Goal: Information Seeking & Learning: Learn about a topic

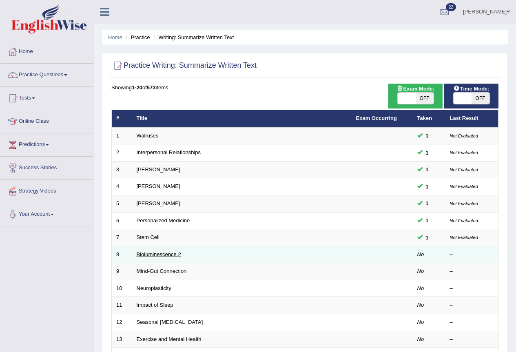
click at [161, 256] on link "Bioluminescence 2" at bounding box center [159, 254] width 44 height 6
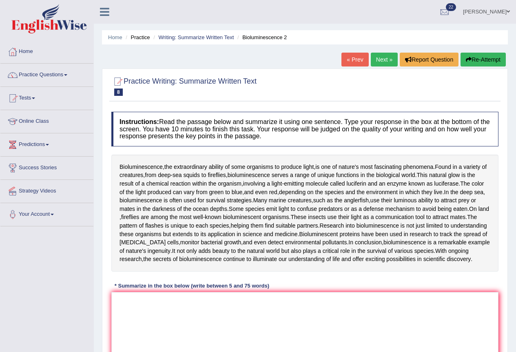
click at [486, 61] on button "Re-Attempt" at bounding box center [483, 60] width 45 height 14
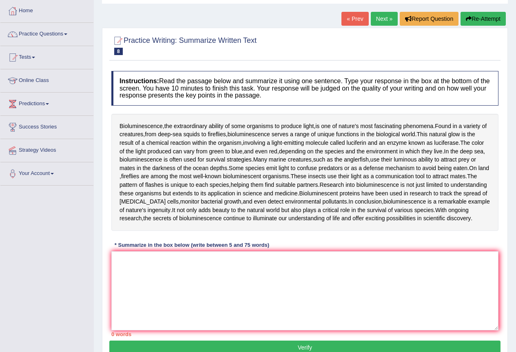
click at [179, 248] on div "Instructions: Read the passage below and summarize it using one sentence. Type …" at bounding box center [305, 204] width 392 height 274
click at [177, 283] on textarea at bounding box center [304, 290] width 387 height 79
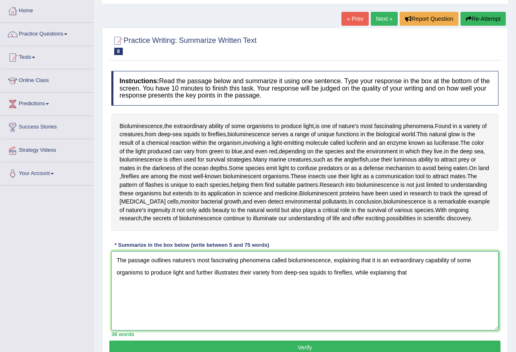
drag, startPoint x: 238, startPoint y: 281, endPoint x: 245, endPoint y: 283, distance: 6.3
click at [239, 280] on textarea "The passage outlines natures's most fascinating phenomena called bioluminescenc…" at bounding box center [304, 290] width 387 height 79
click at [412, 280] on textarea "The passage outlines natures's most fascinating phenomena called bioluminescenc…" at bounding box center [304, 290] width 387 height 79
click at [429, 280] on textarea "The passage outlines natures's most fascinating phenomena called bioluminescenc…" at bounding box center [304, 290] width 387 height 79
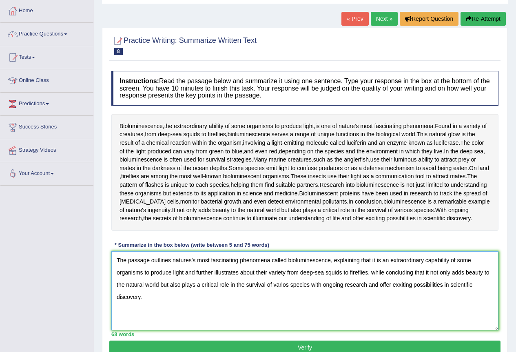
click at [185, 282] on textarea "The passage outlines natures's most fascinating phenomena called bioluminescenc…" at bounding box center [304, 290] width 387 height 79
click at [269, 282] on textarea "The passage outlines natures's most fascinating phenomena called bioluminescenc…" at bounding box center [304, 290] width 387 height 79
click at [279, 280] on textarea "The passage outlines natures's most fascinating phenomena called bioluminescenc…" at bounding box center [304, 290] width 387 height 79
click at [281, 282] on textarea "The passage outlines natures's most fascinating phenomena called bioluminescenc…" at bounding box center [304, 290] width 387 height 79
click at [218, 295] on textarea "The passage outlines natures's most fascinating phenomena called bioluminescenc…" at bounding box center [304, 290] width 387 height 79
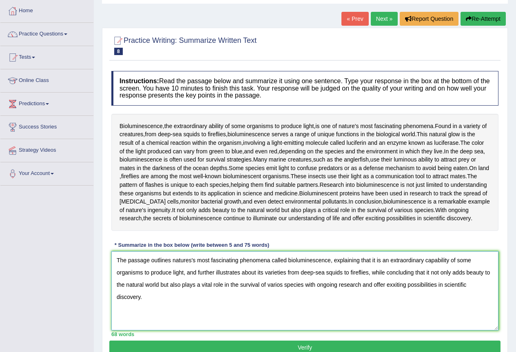
click at [279, 294] on textarea "The passage outlines natures's most fascinating phenomena called bioluminescenc…" at bounding box center [304, 290] width 387 height 79
click at [306, 293] on textarea "The passage outlines natures's most fascinating phenomena called bioluminescenc…" at bounding box center [304, 290] width 387 height 79
click at [399, 294] on textarea "The passage outlines natures's most fascinating phenomena called bioluminescenc…" at bounding box center [304, 290] width 387 height 79
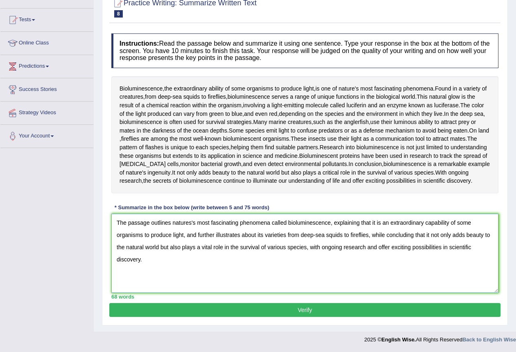
scroll to position [87, 0]
type textarea "The passage outlines natures's most fascinating phenomena called bioluminescenc…"
click at [243, 313] on button "Verify" at bounding box center [305, 310] width 392 height 14
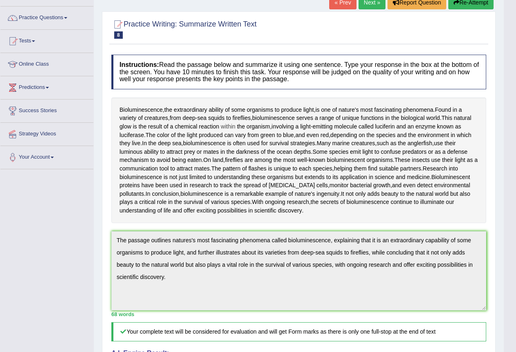
scroll to position [0, 0]
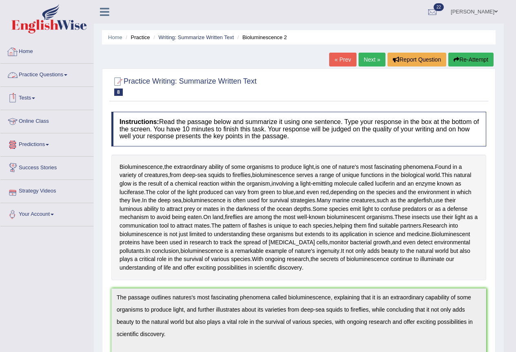
click at [44, 77] on link "Practice Questions" at bounding box center [46, 74] width 93 height 20
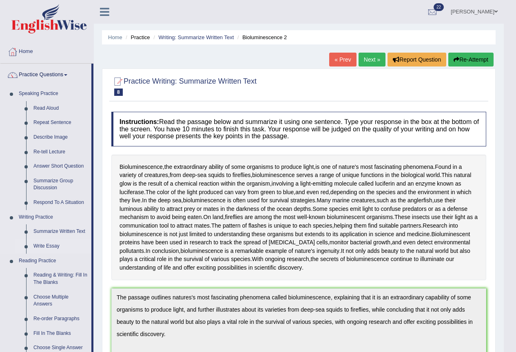
click at [54, 248] on link "Write Essay" at bounding box center [61, 246] width 62 height 15
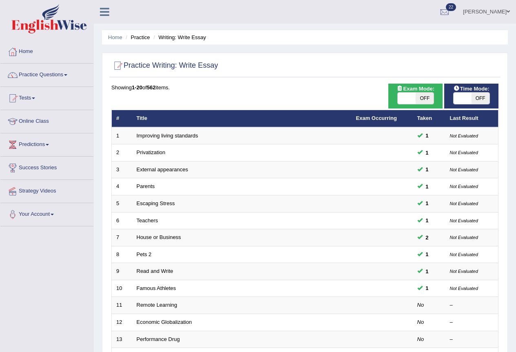
click at [484, 97] on span "OFF" at bounding box center [481, 98] width 18 height 11
checkbox input "true"
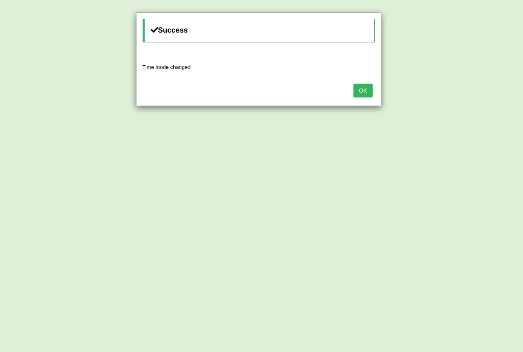
click at [363, 96] on button "OK" at bounding box center [362, 91] width 19 height 14
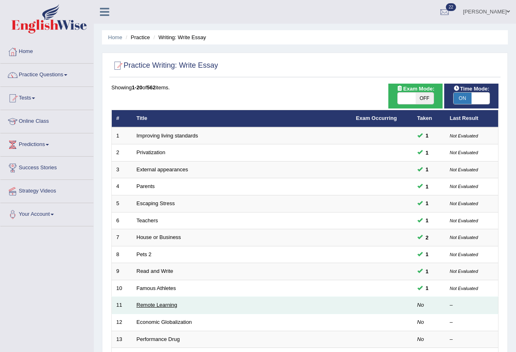
click at [166, 302] on link "Remote Learning" at bounding box center [157, 305] width 41 height 6
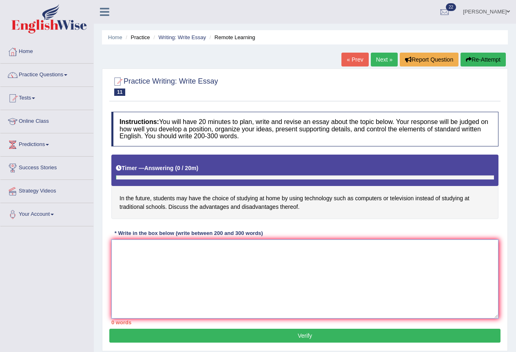
click at [196, 260] on textarea at bounding box center [304, 279] width 387 height 79
click at [238, 257] on textarea at bounding box center [304, 279] width 387 height 79
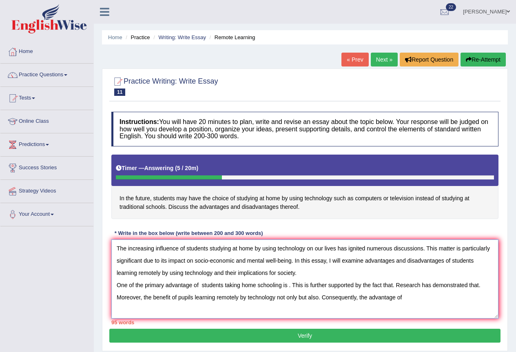
drag, startPoint x: 187, startPoint y: 249, endPoint x: 306, endPoint y: 249, distance: 118.8
click at [306, 249] on textarea "The increasing influence of students studying at home by using technology on ou…" at bounding box center [304, 279] width 387 height 79
click at [413, 295] on textarea "The increasing influence of students studying at home by using technology on ou…" at bounding box center [304, 279] width 387 height 79
paste textarea "students studying at home by using technology"
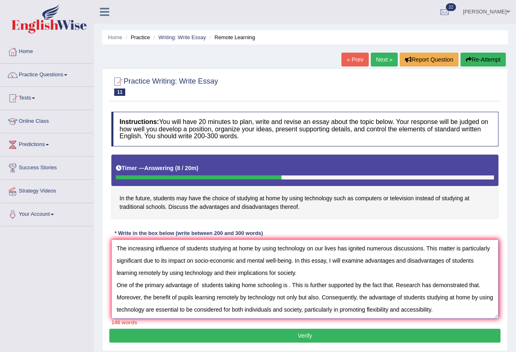
drag, startPoint x: 154, startPoint y: 249, endPoint x: 308, endPoint y: 248, distance: 153.9
click at [308, 248] on textarea "The increasing influence of students studying at home by using technology on ou…" at bounding box center [304, 279] width 387 height 79
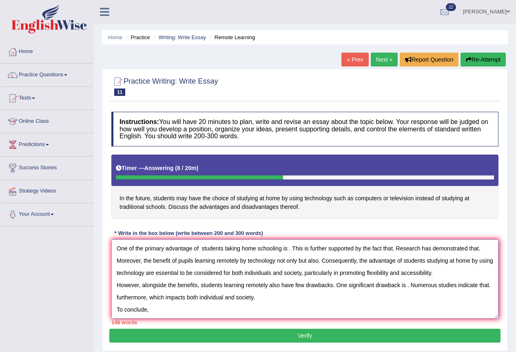
click at [167, 307] on textarea "The increasing influence of students studying at home by using technology on ou…" at bounding box center [304, 279] width 387 height 79
paste textarea "influence of students studying at home by using technology"
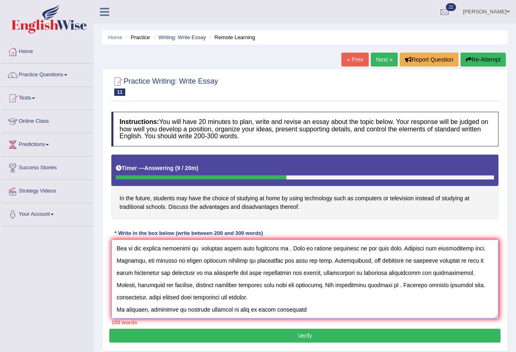
click at [308, 309] on textarea at bounding box center [304, 279] width 387 height 79
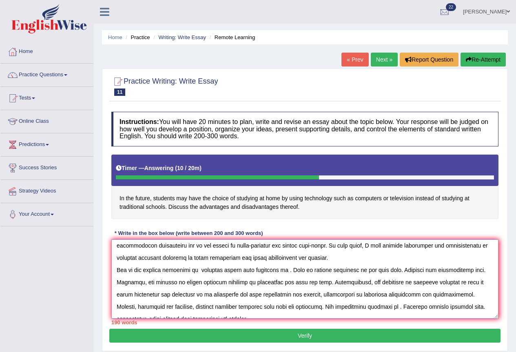
scroll to position [0, 0]
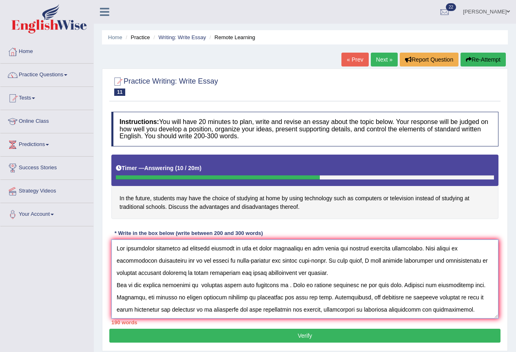
click at [288, 285] on textarea at bounding box center [304, 279] width 387 height 79
click at [202, 286] on textarea at bounding box center [304, 279] width 387 height 79
click at [287, 287] on textarea at bounding box center [304, 279] width 387 height 79
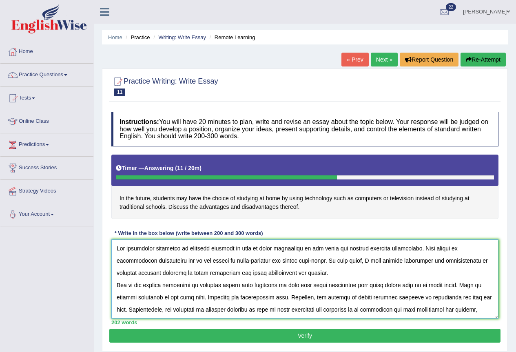
click at [199, 298] on textarea at bounding box center [304, 279] width 387 height 79
click at [127, 308] on textarea at bounding box center [304, 279] width 387 height 79
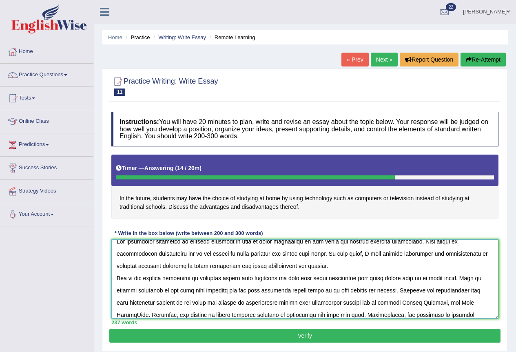
drag, startPoint x: 138, startPoint y: 316, endPoint x: 163, endPoint y: 338, distance: 33.6
click at [138, 317] on textarea at bounding box center [304, 279] width 387 height 79
click at [310, 316] on textarea at bounding box center [304, 279] width 387 height 79
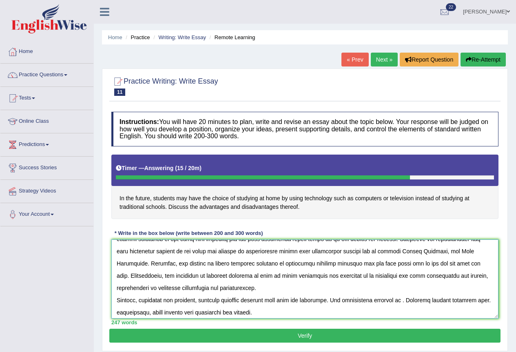
scroll to position [98, 0]
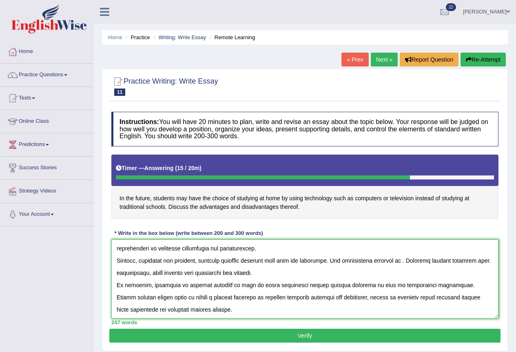
drag, startPoint x: 334, startPoint y: 314, endPoint x: 403, endPoint y: 324, distance: 69.7
click at [403, 324] on div "Instructions: You will have 20 minutes to plan, write and revise an essay about…" at bounding box center [305, 218] width 392 height 221
click at [361, 272] on textarea at bounding box center [304, 279] width 387 height 79
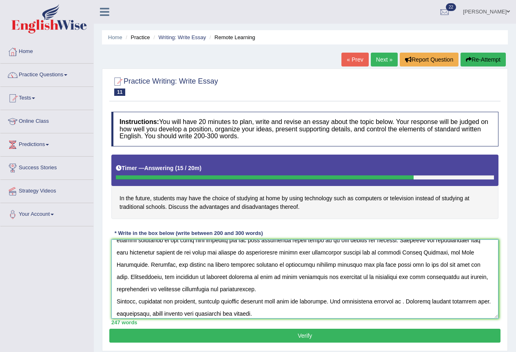
drag, startPoint x: 310, startPoint y: 267, endPoint x: 437, endPoint y: 267, distance: 127.0
click at [437, 267] on textarea at bounding box center [304, 279] width 387 height 79
click at [459, 265] on textarea at bounding box center [304, 279] width 387 height 79
paste textarea "provides creative and let them think out of the box"
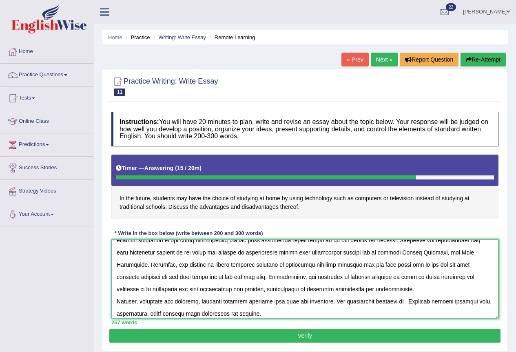
click at [483, 267] on textarea at bounding box center [304, 279] width 387 height 79
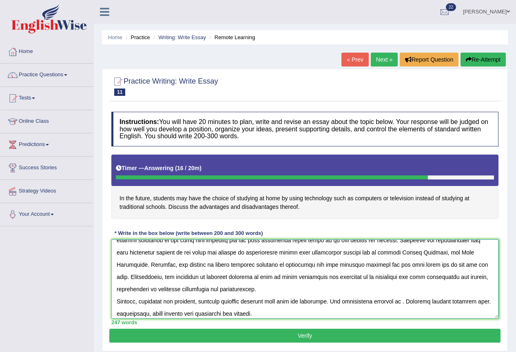
drag, startPoint x: 375, startPoint y: 265, endPoint x: 399, endPoint y: 294, distance: 37.9
click at [375, 264] on textarea at bounding box center [304, 279] width 387 height 79
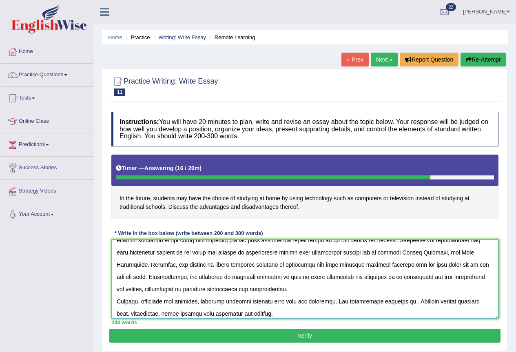
click at [138, 276] on textarea at bounding box center [304, 279] width 387 height 79
click at [136, 277] on textarea at bounding box center [304, 279] width 387 height 79
click at [407, 301] on textarea at bounding box center [304, 279] width 387 height 79
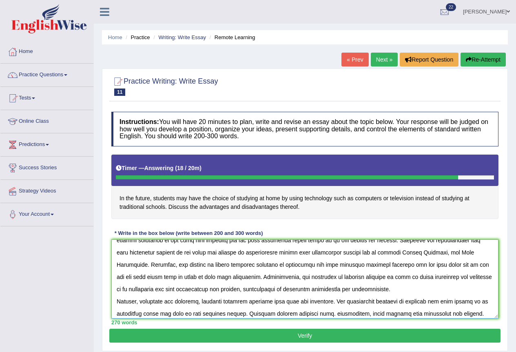
drag, startPoint x: 325, startPoint y: 313, endPoint x: 348, endPoint y: 343, distance: 37.9
click at [326, 314] on textarea at bounding box center [304, 279] width 387 height 79
drag, startPoint x: 201, startPoint y: 303, endPoint x: 267, endPoint y: 305, distance: 65.7
click at [267, 305] on textarea at bounding box center [304, 279] width 387 height 79
click at [326, 312] on textarea at bounding box center [304, 279] width 387 height 79
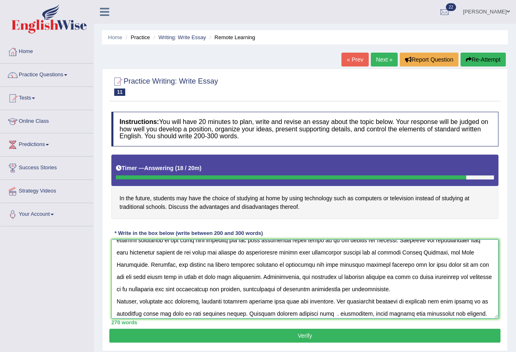
paste textarea "students learning remotely"
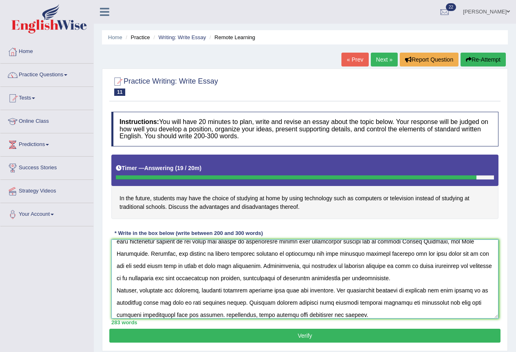
click at [245, 315] on textarea at bounding box center [304, 279] width 387 height 79
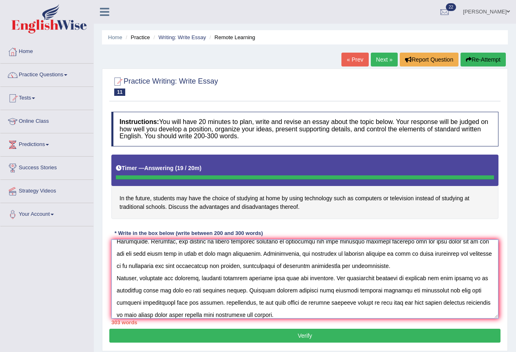
type textarea "The increasing influence of students studying at home by using technology on ou…"
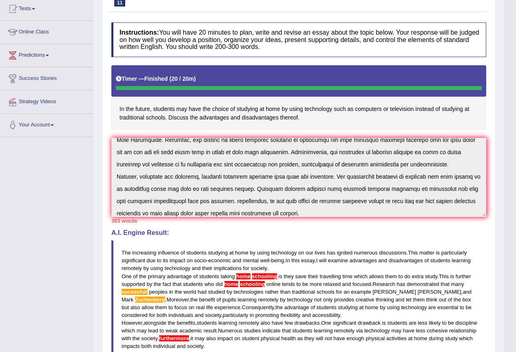
scroll to position [0, 0]
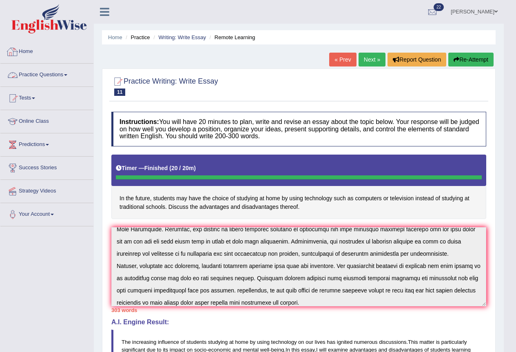
click at [32, 71] on link "Practice Questions" at bounding box center [46, 74] width 93 height 20
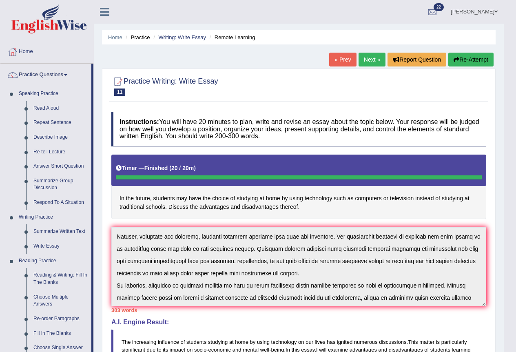
scroll to position [122, 0]
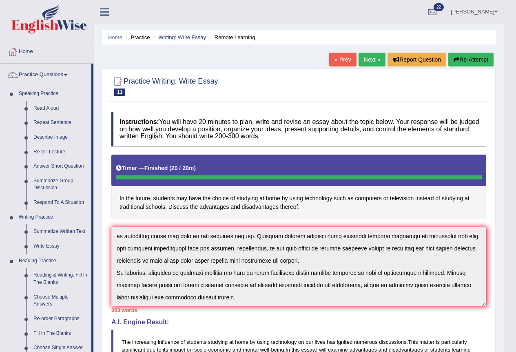
click at [361, 329] on div "Instructions: You will have 20 minutes to plan, write and revise an essay about…" at bounding box center [298, 329] width 379 height 442
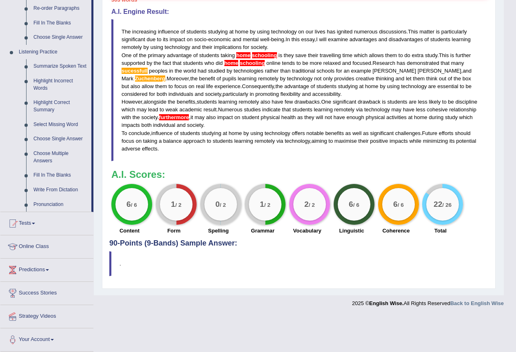
scroll to position [229, 0]
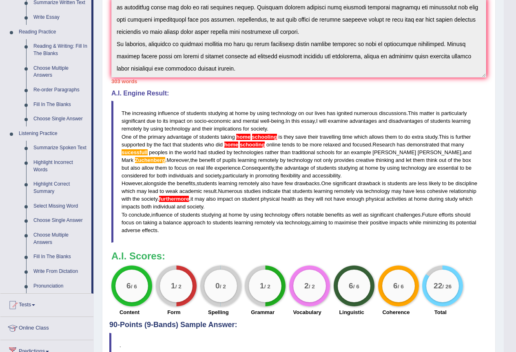
click at [330, 181] on div "Instructions: You will have 20 minutes to plan, write and revise an essay about…" at bounding box center [298, 100] width 379 height 442
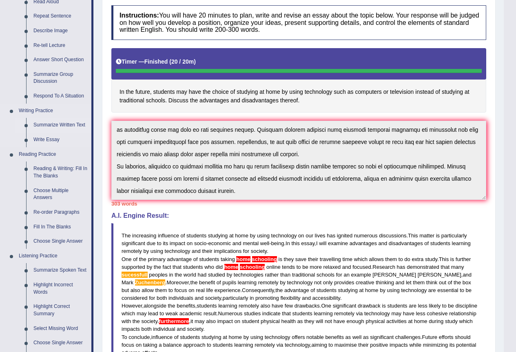
scroll to position [0, 0]
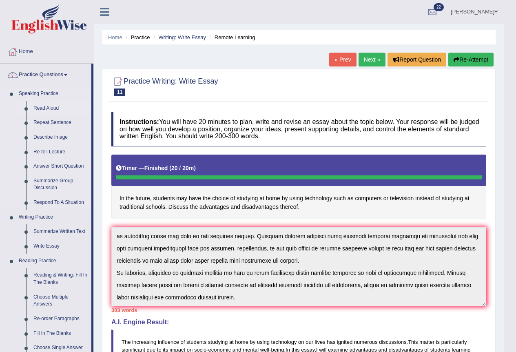
click at [43, 107] on link "Read Aloud" at bounding box center [61, 108] width 62 height 15
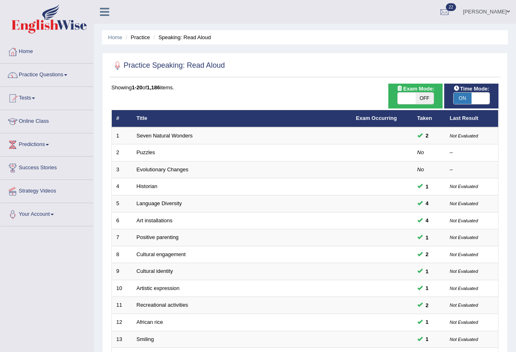
drag, startPoint x: 0, startPoint y: 0, endPoint x: 426, endPoint y: 100, distance: 437.9
click at [426, 100] on span "OFF" at bounding box center [425, 98] width 18 height 11
checkbox input "true"
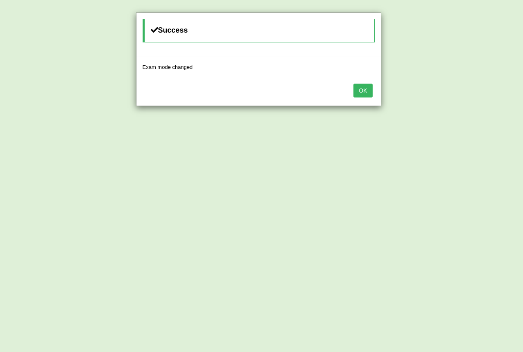
click at [360, 90] on button "OK" at bounding box center [362, 91] width 19 height 14
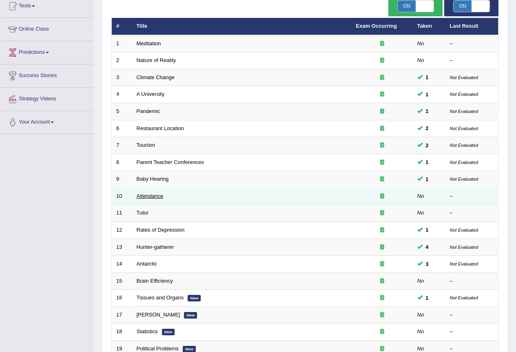
click at [144, 195] on link "Attendance" at bounding box center [150, 196] width 27 height 6
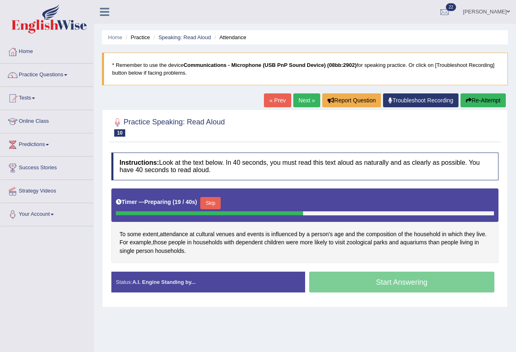
click at [214, 203] on button "Skip" at bounding box center [210, 203] width 20 height 12
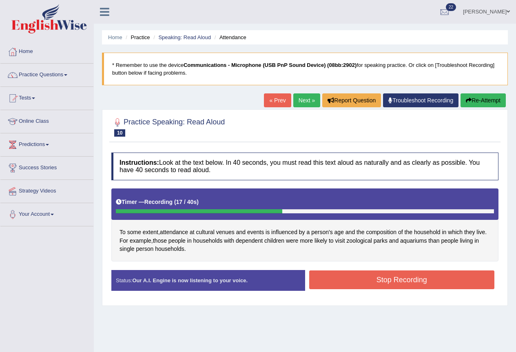
click at [370, 283] on button "Stop Recording" at bounding box center [402, 280] width 186 height 19
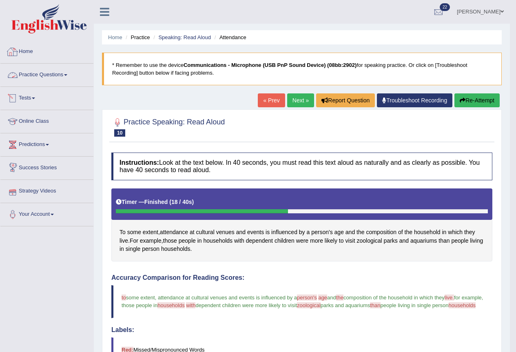
click at [53, 77] on link "Practice Questions" at bounding box center [46, 74] width 93 height 20
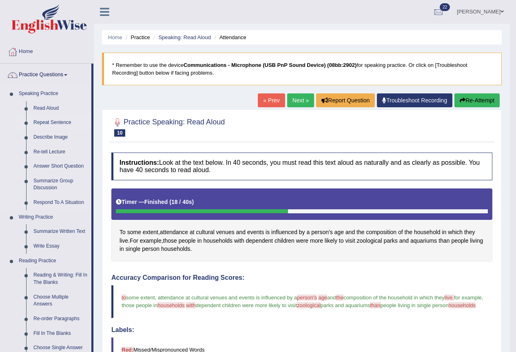
click at [64, 120] on link "Repeat Sentence" at bounding box center [61, 123] width 62 height 15
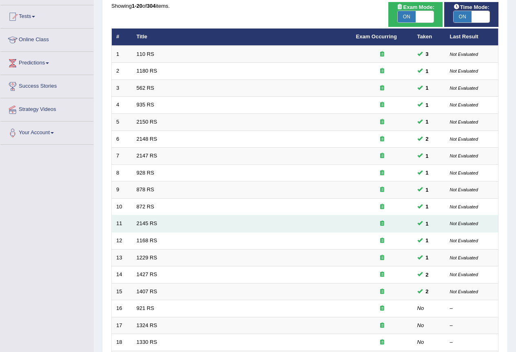
scroll to position [122, 0]
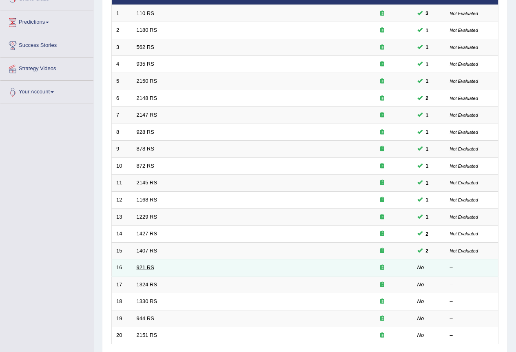
click at [143, 268] on link "921 RS" at bounding box center [146, 268] width 18 height 6
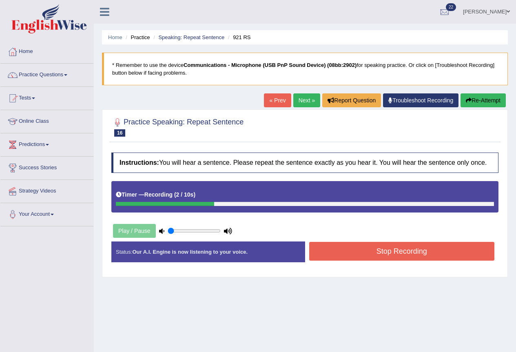
click at [390, 249] on button "Stop Recording" at bounding box center [402, 251] width 186 height 19
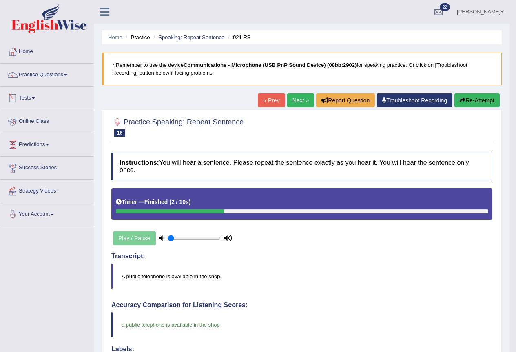
click at [298, 101] on link "Next »" at bounding box center [300, 100] width 27 height 14
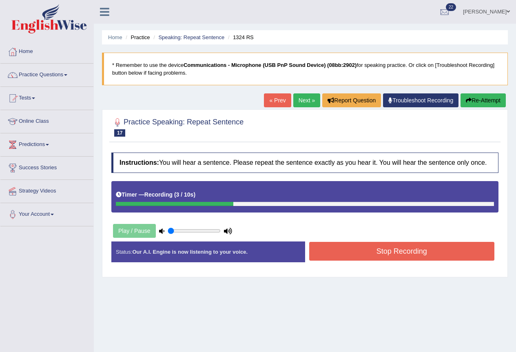
click at [389, 257] on button "Stop Recording" at bounding box center [402, 251] width 186 height 19
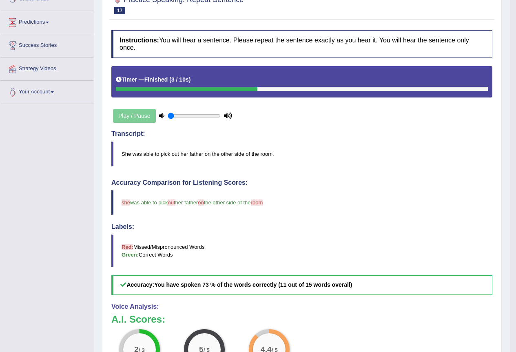
scroll to position [41, 0]
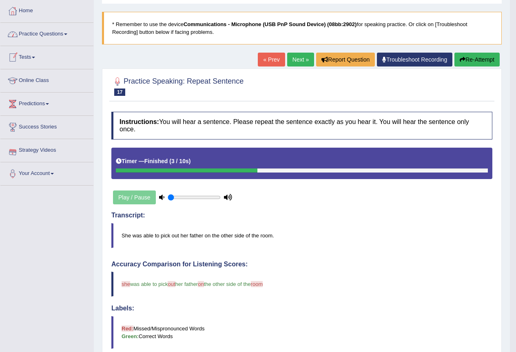
click at [47, 34] on link "Practice Questions" at bounding box center [46, 33] width 93 height 20
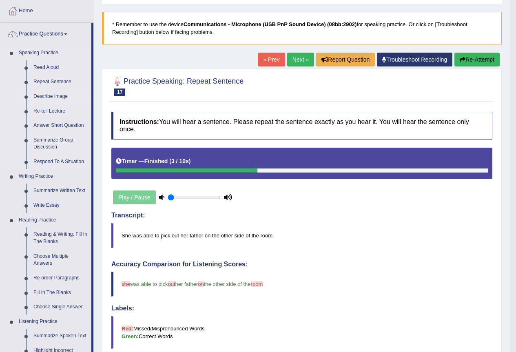
click at [42, 96] on link "Describe Image" at bounding box center [61, 96] width 62 height 15
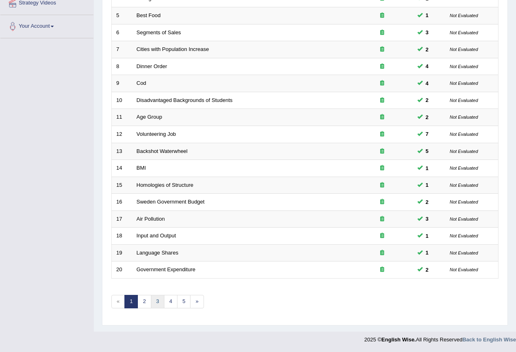
click at [157, 306] on link "3" at bounding box center [157, 301] width 13 height 13
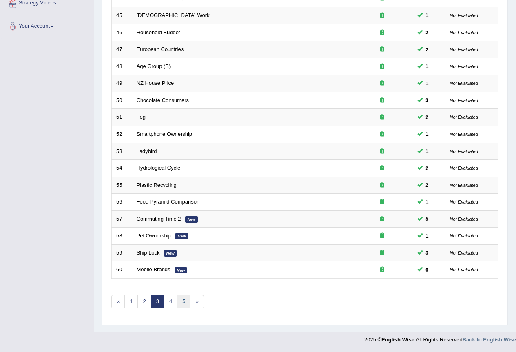
click at [178, 301] on link "5" at bounding box center [183, 301] width 13 height 13
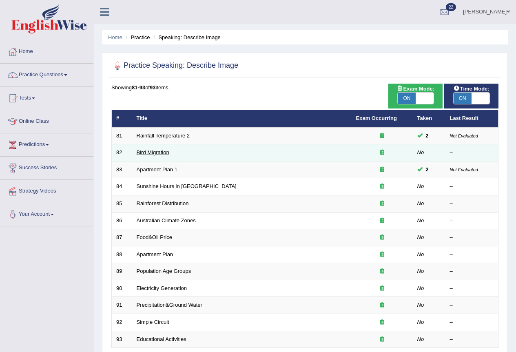
click at [139, 156] on link "Bird Migration" at bounding box center [153, 152] width 33 height 6
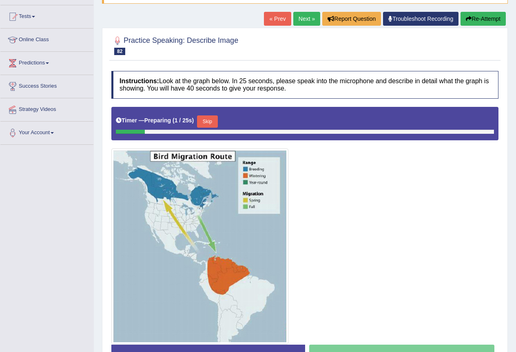
scroll to position [122, 0]
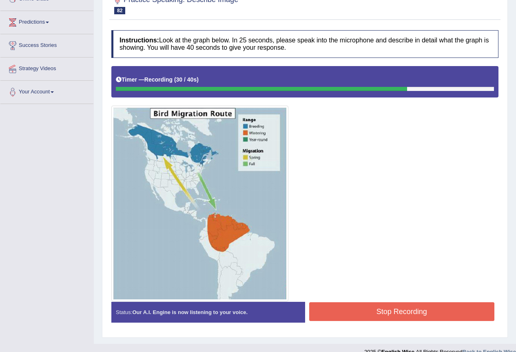
click at [377, 318] on button "Stop Recording" at bounding box center [402, 312] width 186 height 19
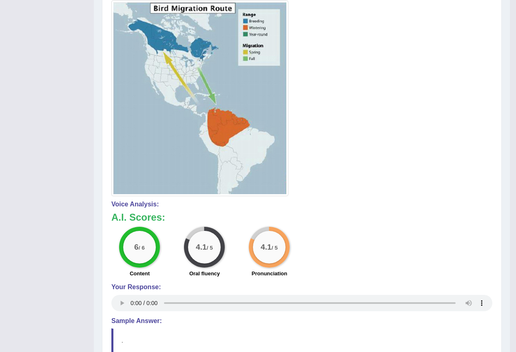
scroll to position [24, 0]
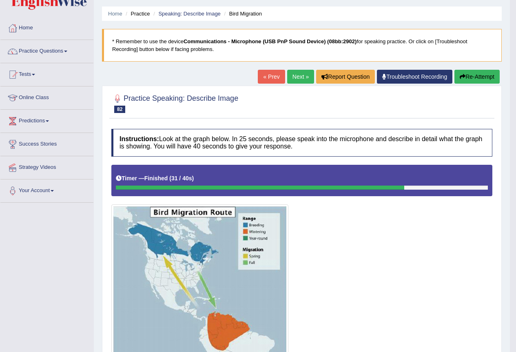
click at [294, 76] on link "Next »" at bounding box center [300, 77] width 27 height 14
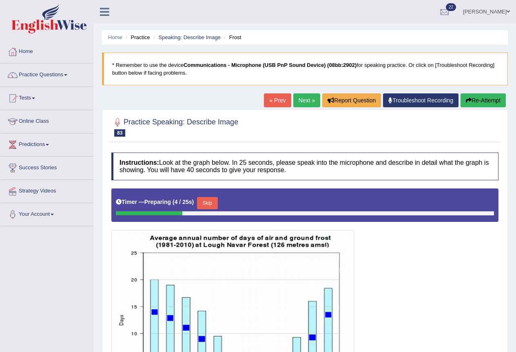
scroll to position [41, 0]
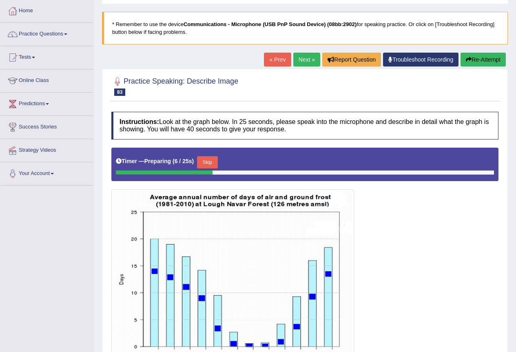
click at [440, 245] on div at bounding box center [304, 265] width 387 height 234
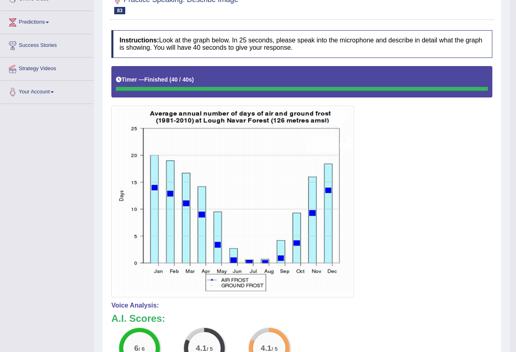
scroll to position [0, 0]
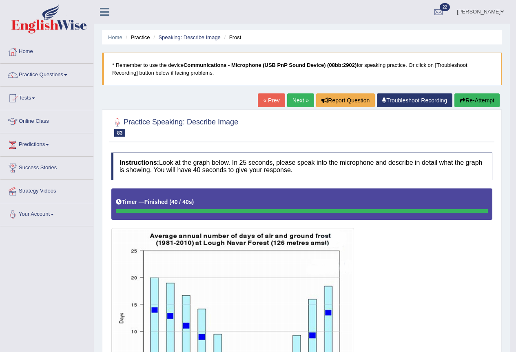
click at [292, 98] on link "Next »" at bounding box center [300, 100] width 27 height 14
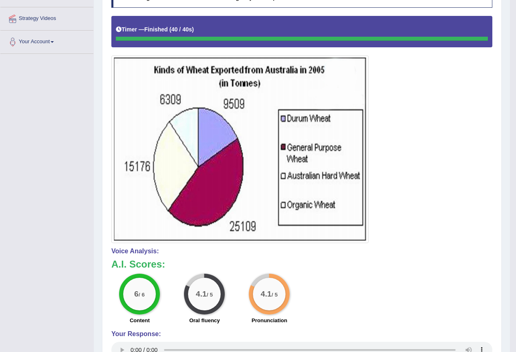
scroll to position [9, 0]
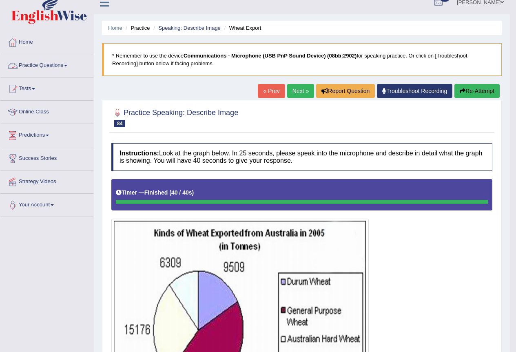
click at [40, 66] on link "Practice Questions" at bounding box center [46, 64] width 93 height 20
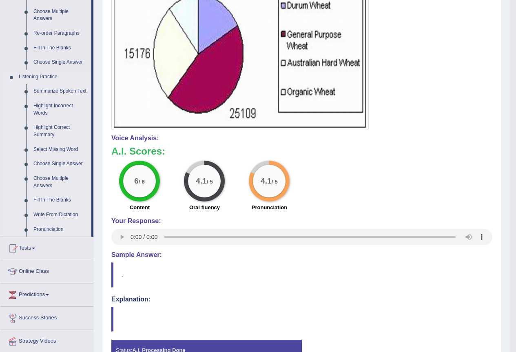
scroll to position [336, 0]
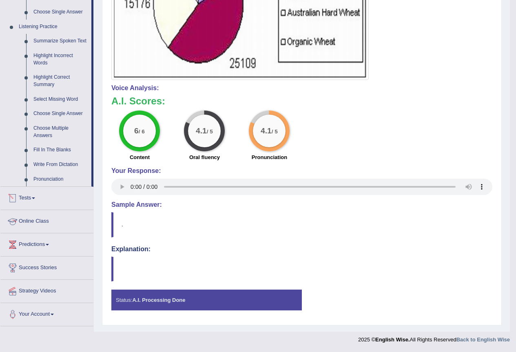
click at [27, 193] on link "Tests" at bounding box center [46, 197] width 93 height 20
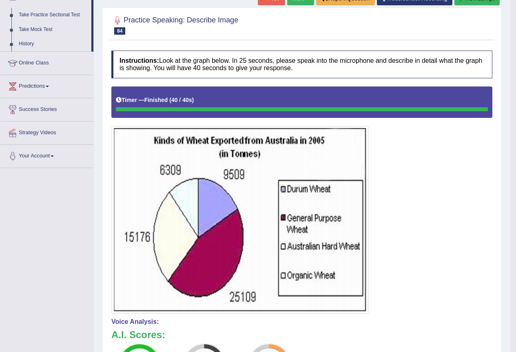
scroll to position [0, 0]
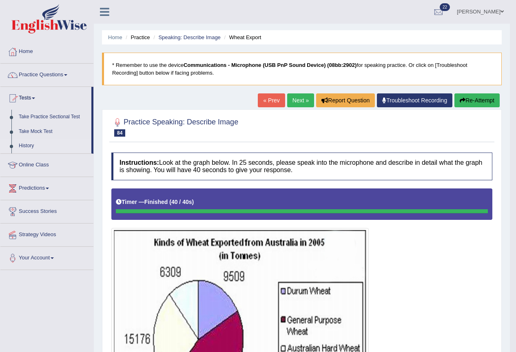
click at [23, 144] on link "History" at bounding box center [53, 146] width 76 height 15
